Goal: Ask a question

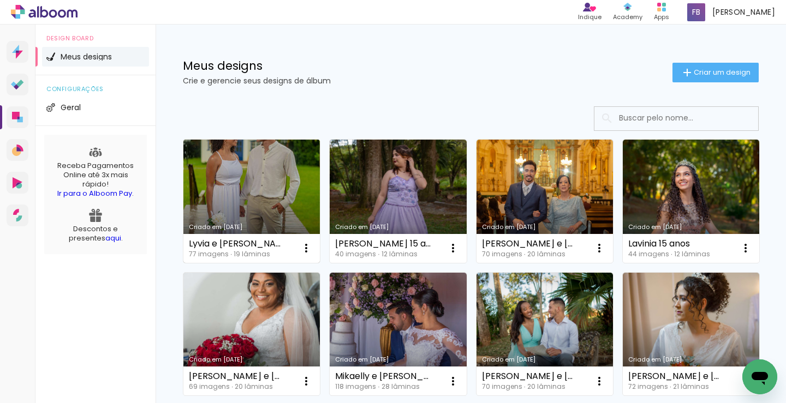
click at [265, 200] on link "Criado em [DATE]" at bounding box center [251, 201] width 136 height 123
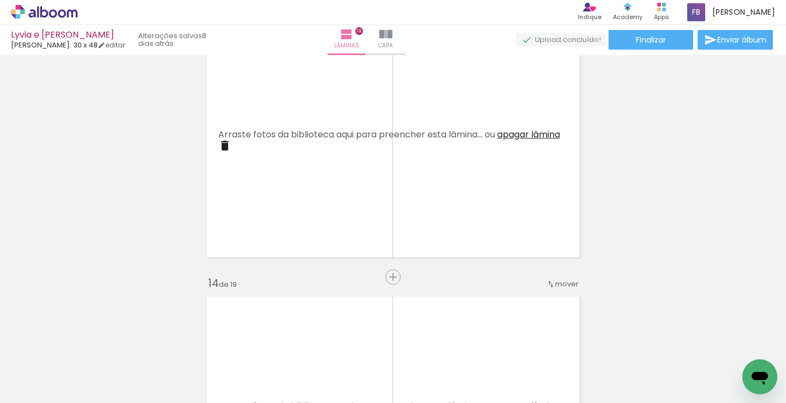
scroll to position [3276, 0]
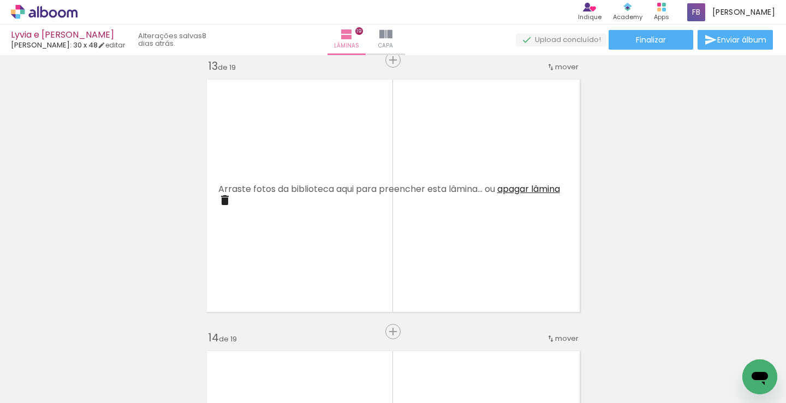
click at [768, 379] on icon "Abrir janela de mensagens" at bounding box center [760, 377] width 20 height 20
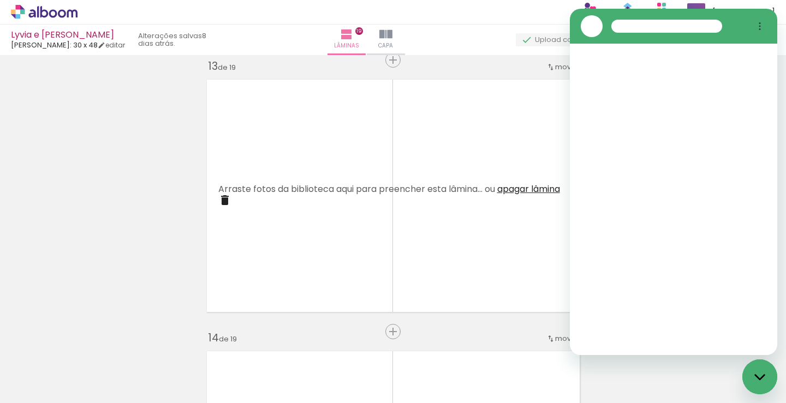
scroll to position [0, 0]
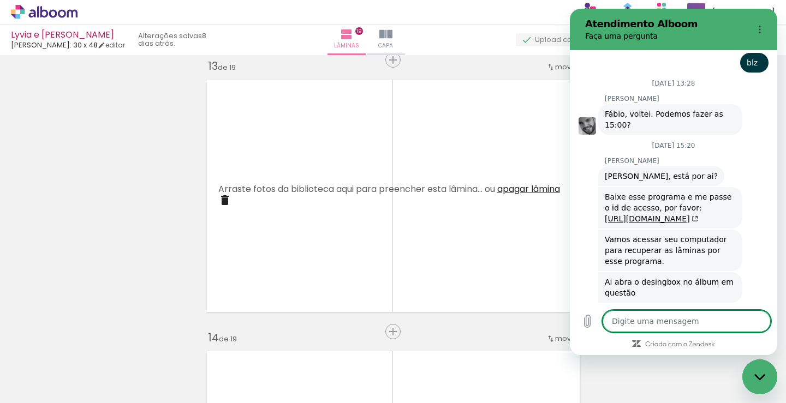
type textarea "x"
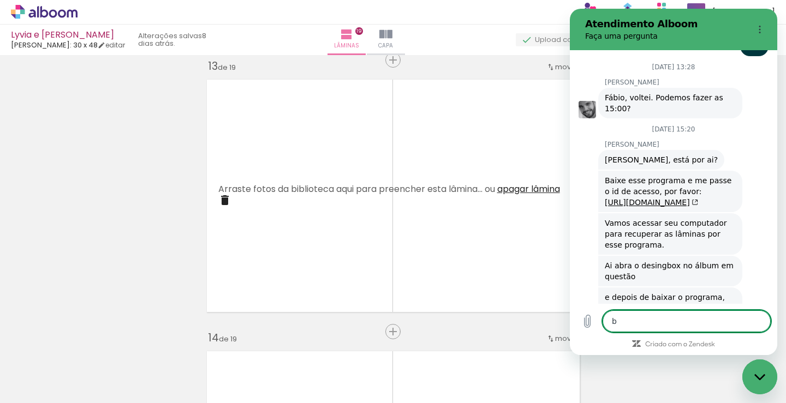
type textarea "bo"
type textarea "x"
type textarea "bom"
type textarea "x"
type textarea "bom"
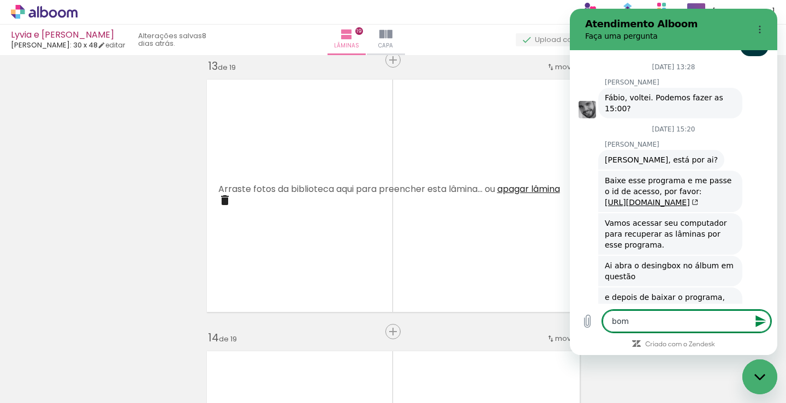
type textarea "x"
type textarea "bom d"
type textarea "x"
type textarea "bom di"
type textarea "x"
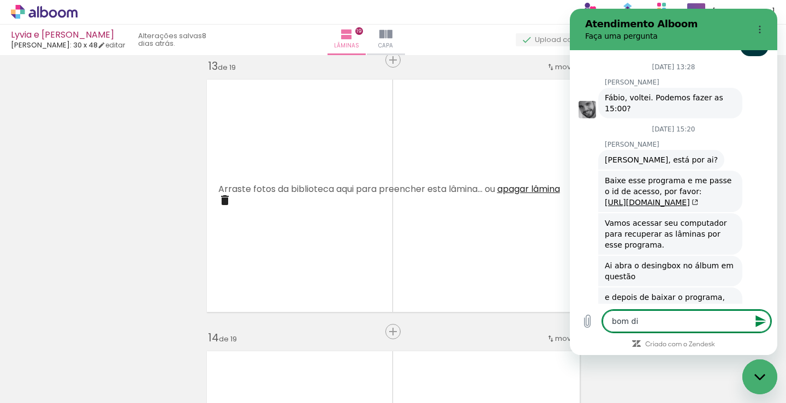
type textarea "bom dia"
type textarea "x"
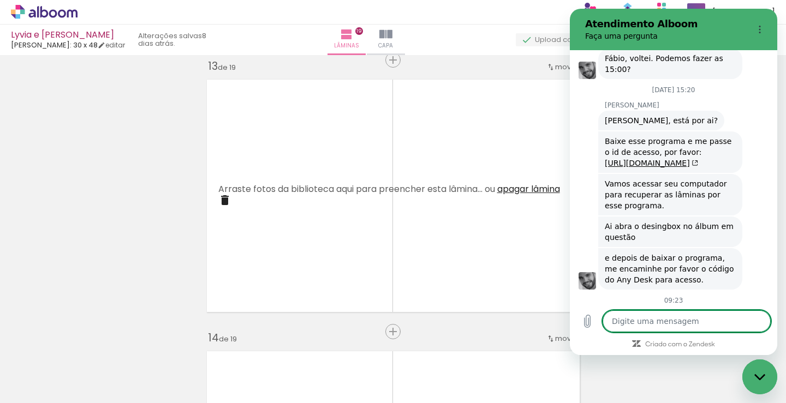
type textarea "x"
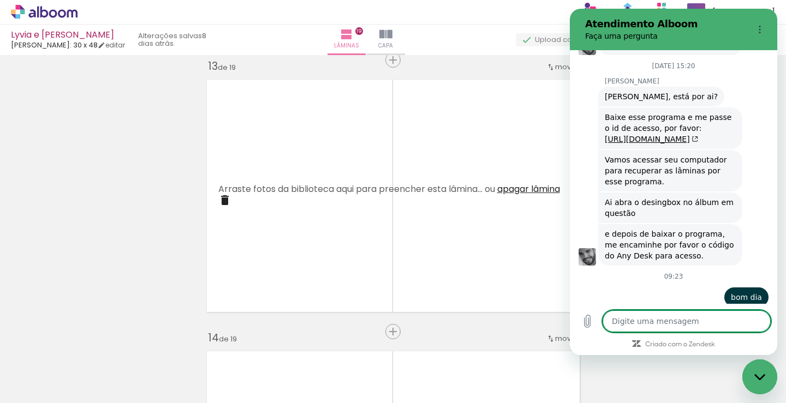
scroll to position [2297, 0]
type textarea "t"
type textarea "x"
type textarea "tu"
type textarea "x"
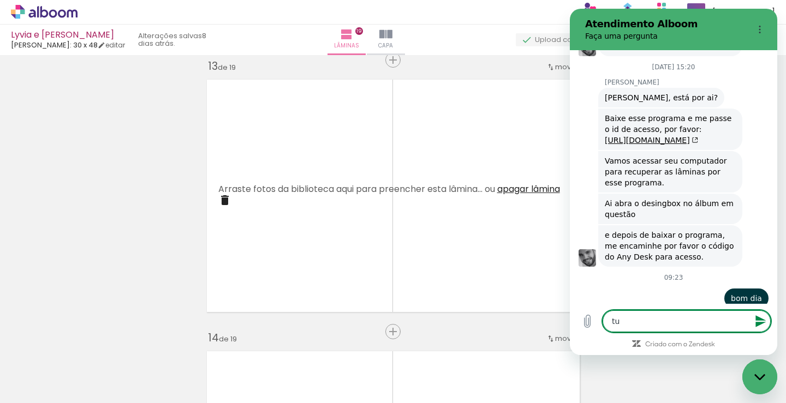
type textarea "tud"
type textarea "x"
type textarea "tudo"
type textarea "x"
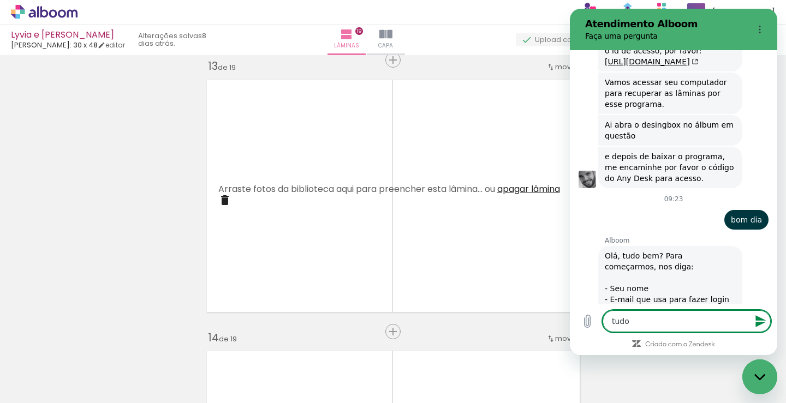
type textarea "tudo"
type textarea "x"
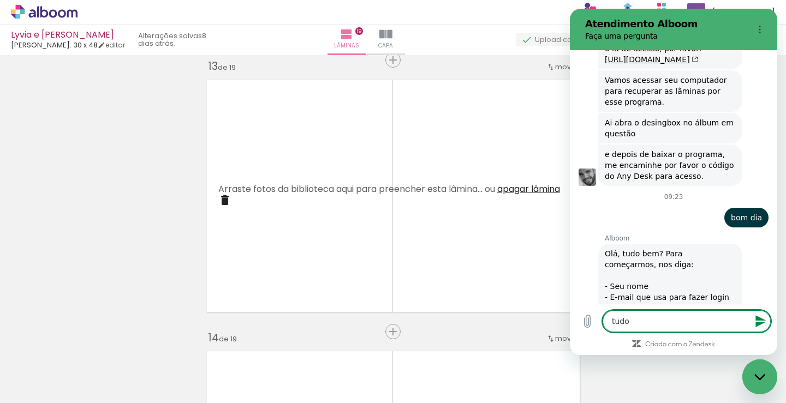
type textarea "tudo b"
type textarea "x"
type textarea "tudo b"
type textarea "x"
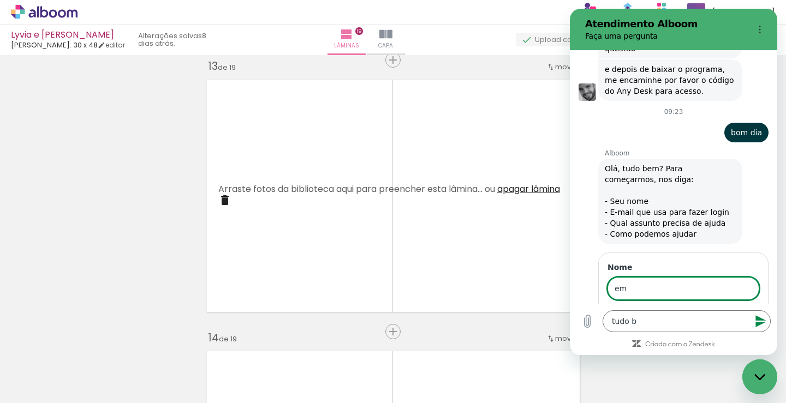
scroll to position [2462, 0]
type input "e"
type input "[PERSON_NAME]"
click at [710, 310] on button "Avançar" at bounding box center [735, 321] width 50 height 22
type textarea "x"
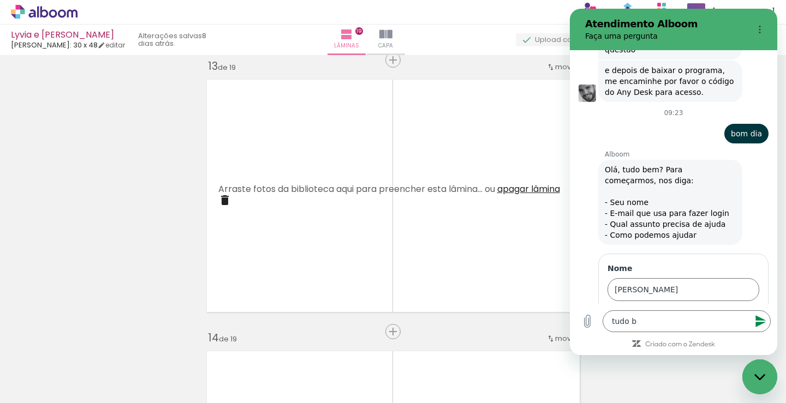
scroll to position [2509, 0]
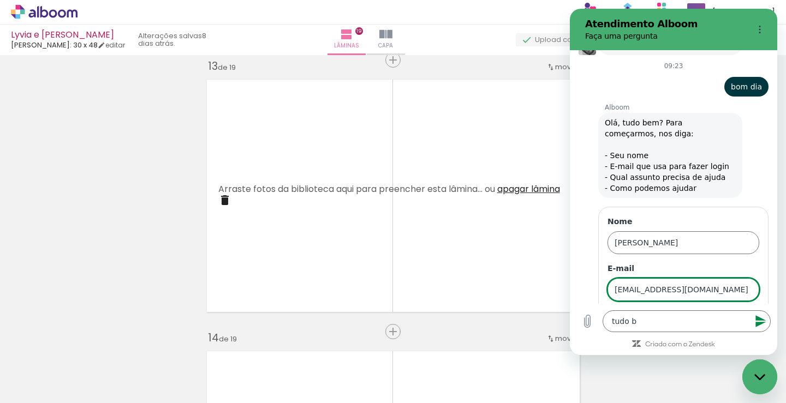
type input "[EMAIL_ADDRESS][DOMAIN_NAME]"
click at [710, 310] on button "Avançar" at bounding box center [735, 321] width 50 height 22
type textarea "x"
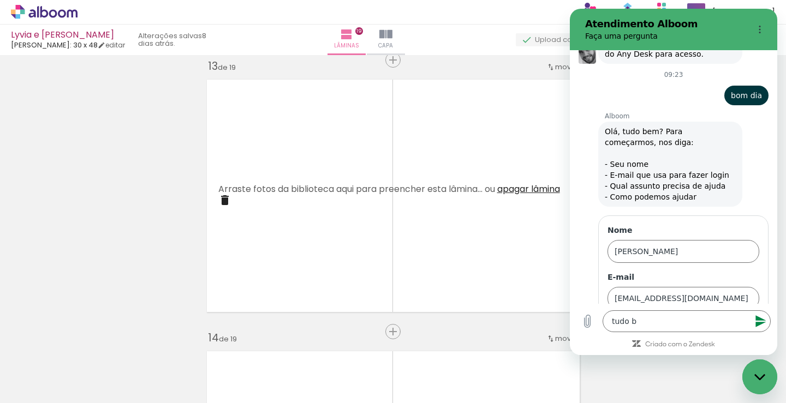
scroll to position [2555, 0]
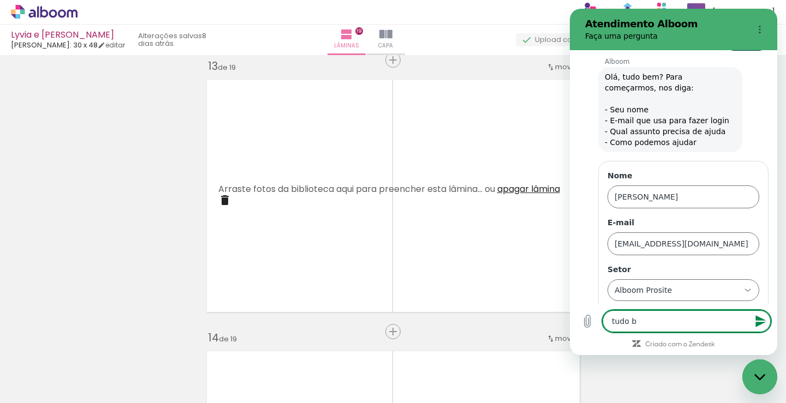
click at [651, 321] on textarea "tudo b" at bounding box center [687, 322] width 168 height 22
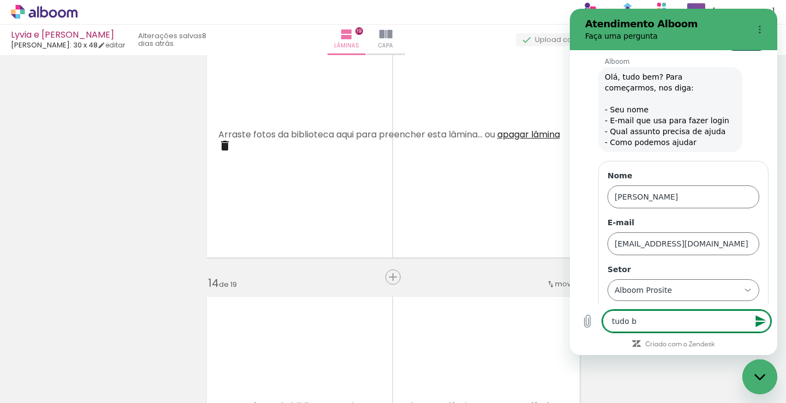
scroll to position [3276, 0]
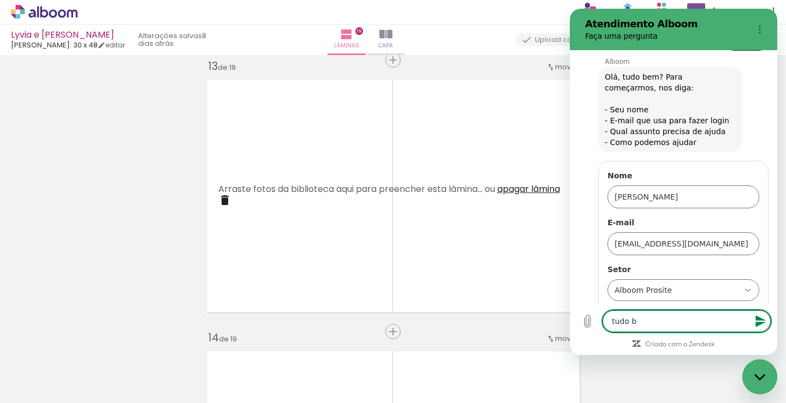
type textarea "tudo"
type textarea "x"
type textarea "tudo"
type textarea "x"
type textarea "tud"
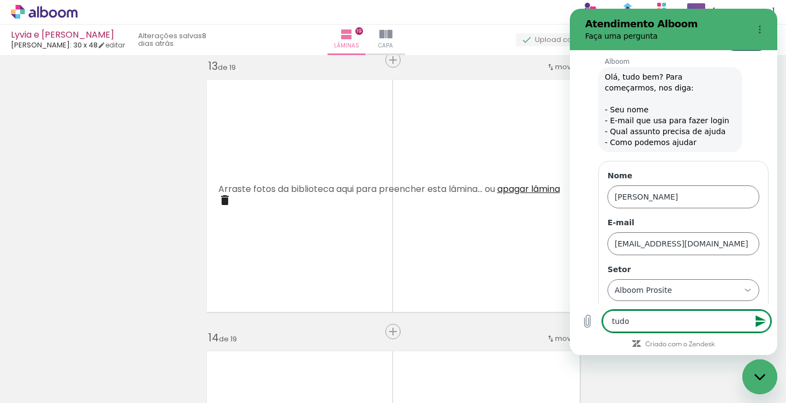
type textarea "x"
type textarea "tu"
type textarea "x"
type textarea "t"
type textarea "x"
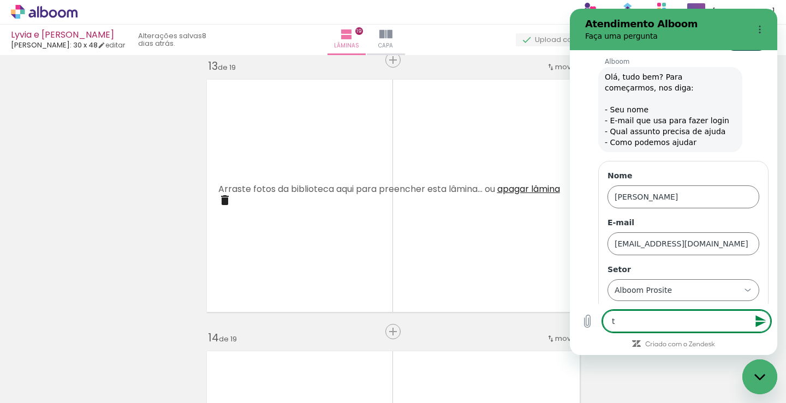
type textarea "x"
type textarea "B"
type textarea "x"
type textarea "Bo"
type textarea "x"
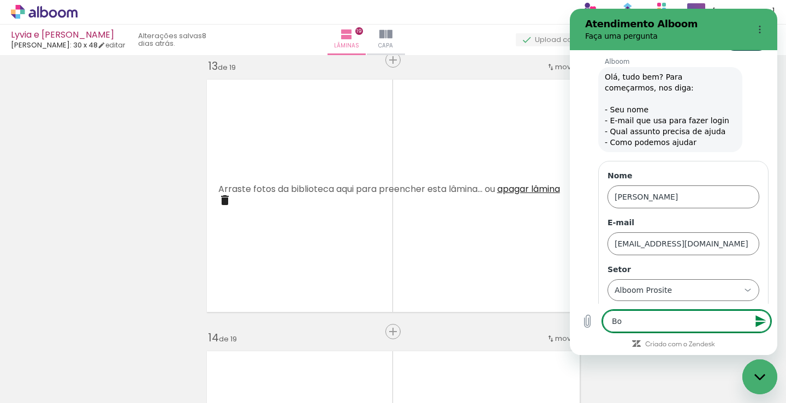
type textarea "Bom"
type textarea "x"
type textarea "Bom"
type textarea "x"
type textarea "Bom d"
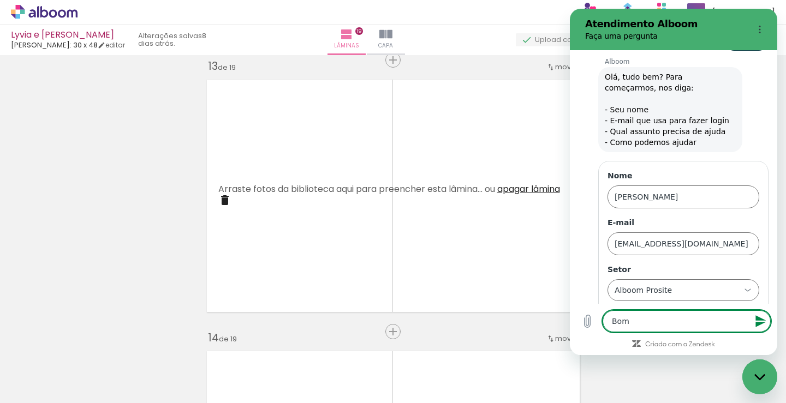
type textarea "x"
type textarea "Bom di"
type textarea "x"
type textarea "Bom dia"
type textarea "x"
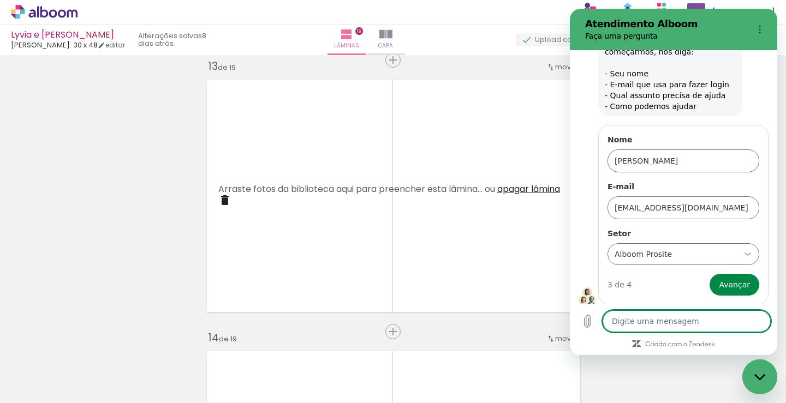
type textarea "x"
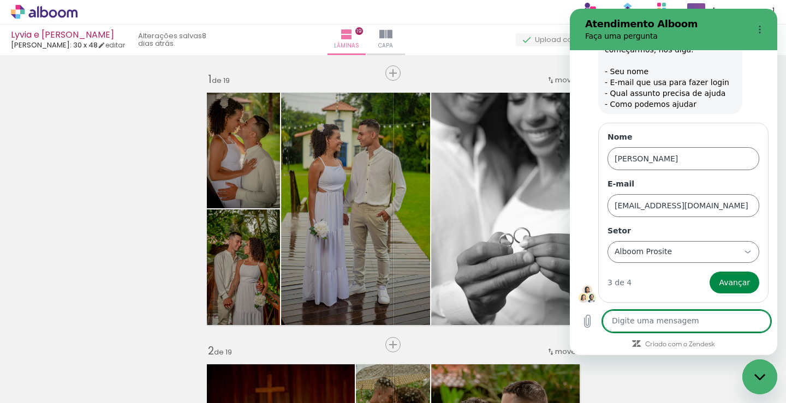
scroll to position [3276, 0]
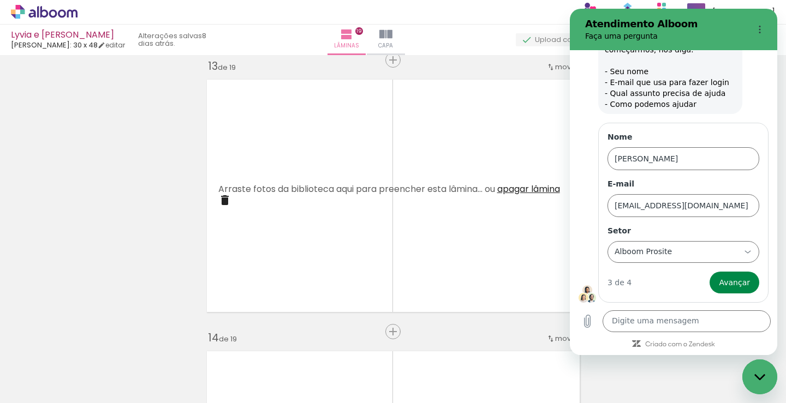
click at [716, 33] on p "Faça uma pergunta" at bounding box center [664, 36] width 159 height 11
